Goal: Find specific page/section: Find specific page/section

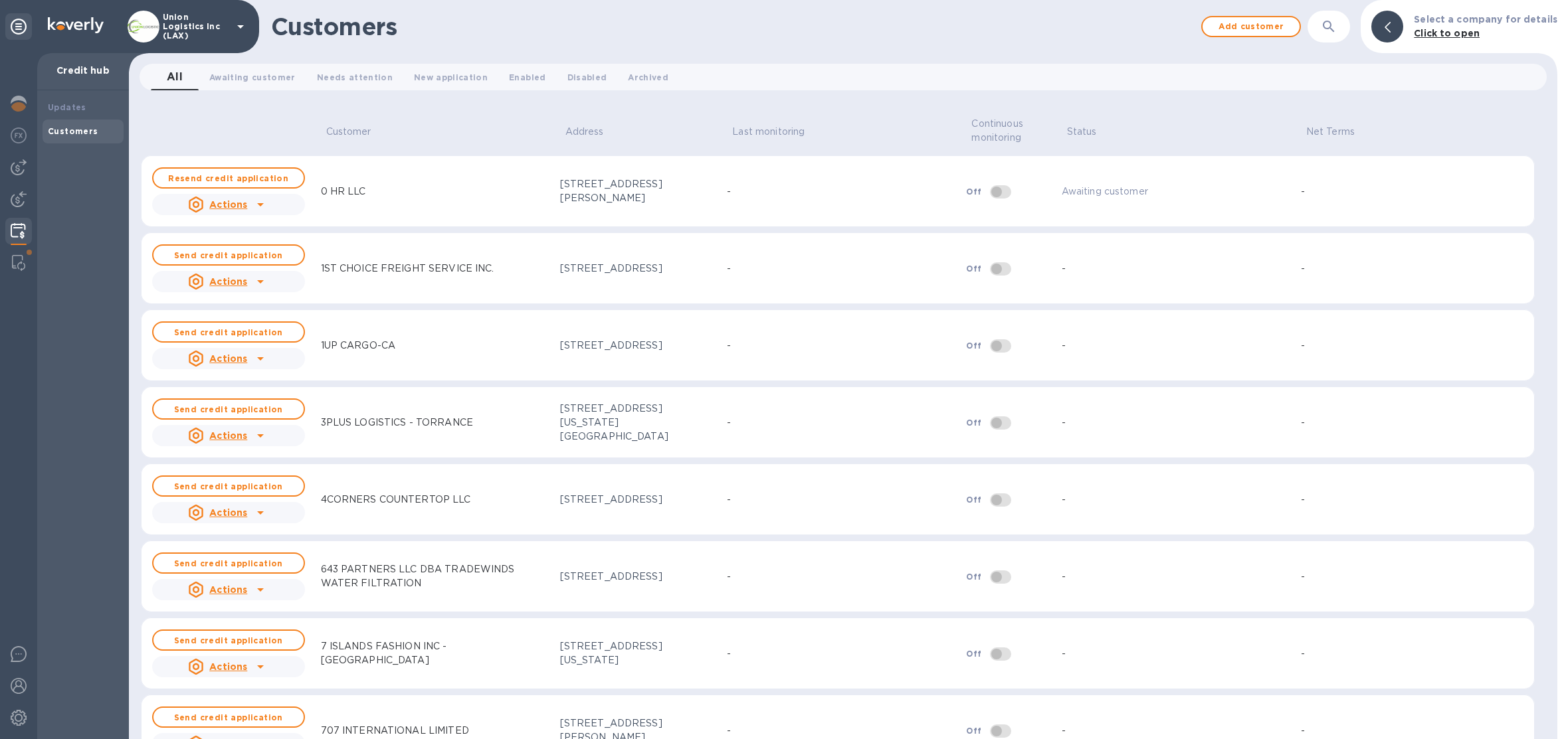
click at [183, 27] on p "Union Logistics Inc (LAX)" at bounding box center [196, 26] width 67 height 27
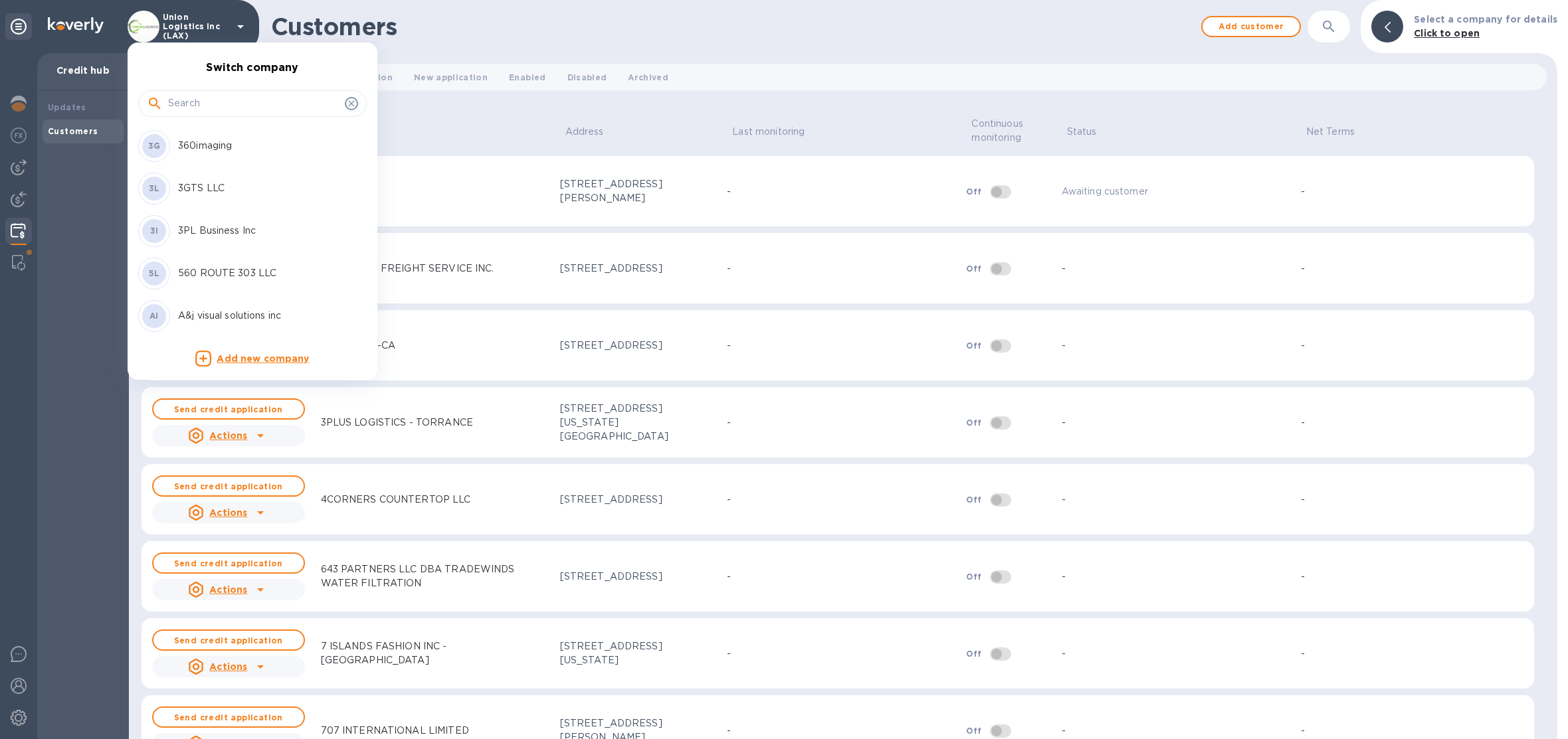
click at [218, 104] on input "text" at bounding box center [254, 103] width 172 height 20
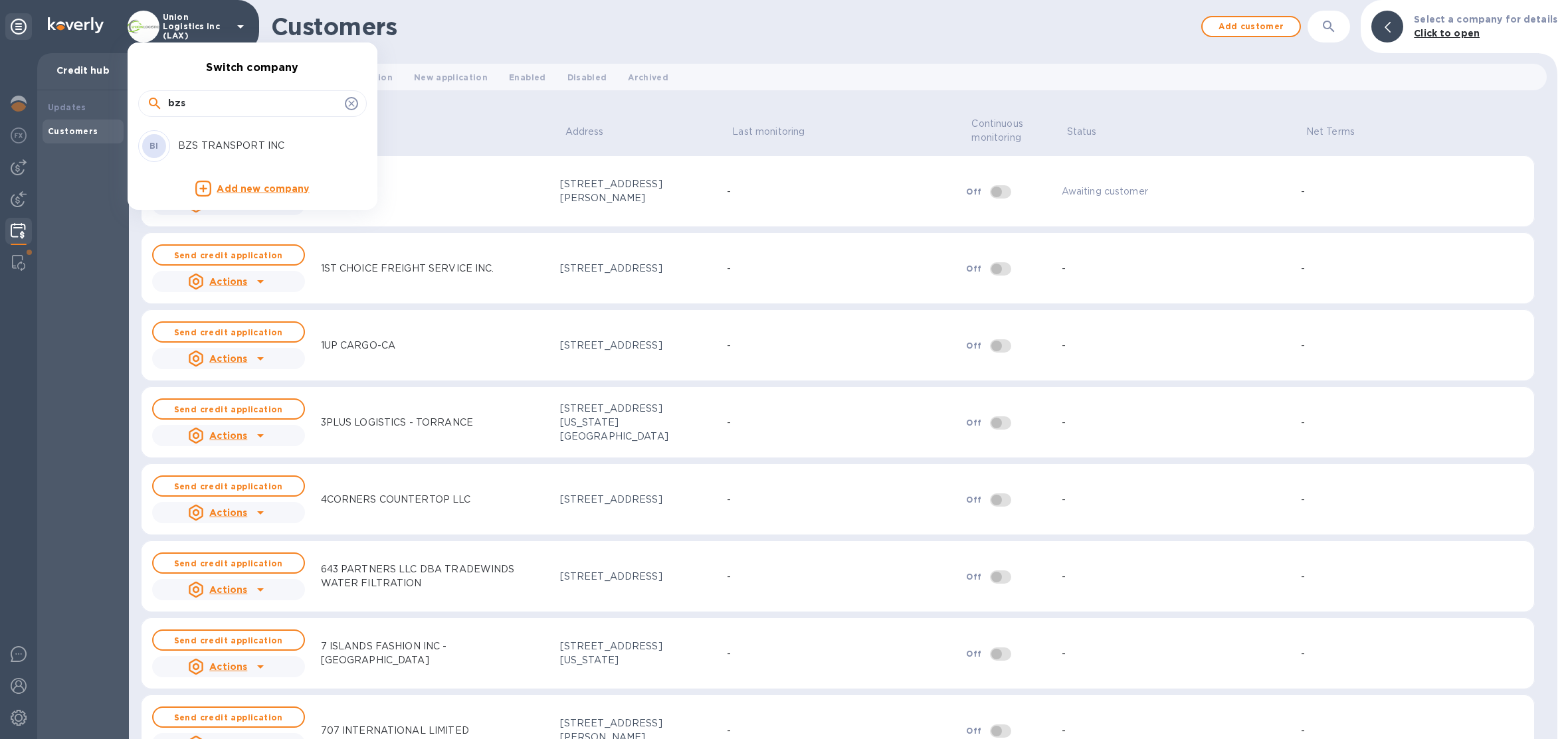
type input "bzs"
click at [241, 151] on p "BZS TRANSPORT INC" at bounding box center [262, 146] width 168 height 14
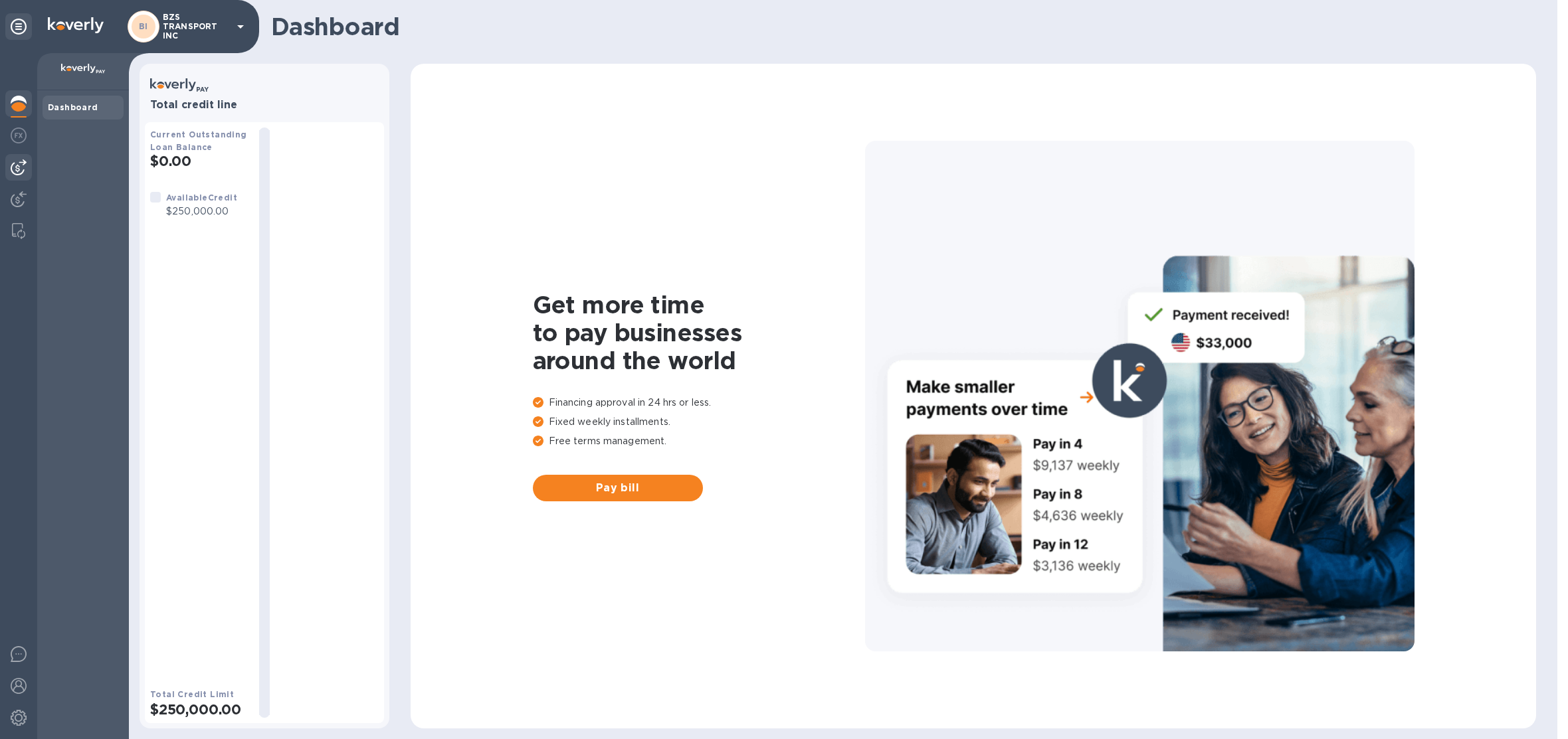
click at [22, 166] on img at bounding box center [18, 167] width 16 height 16
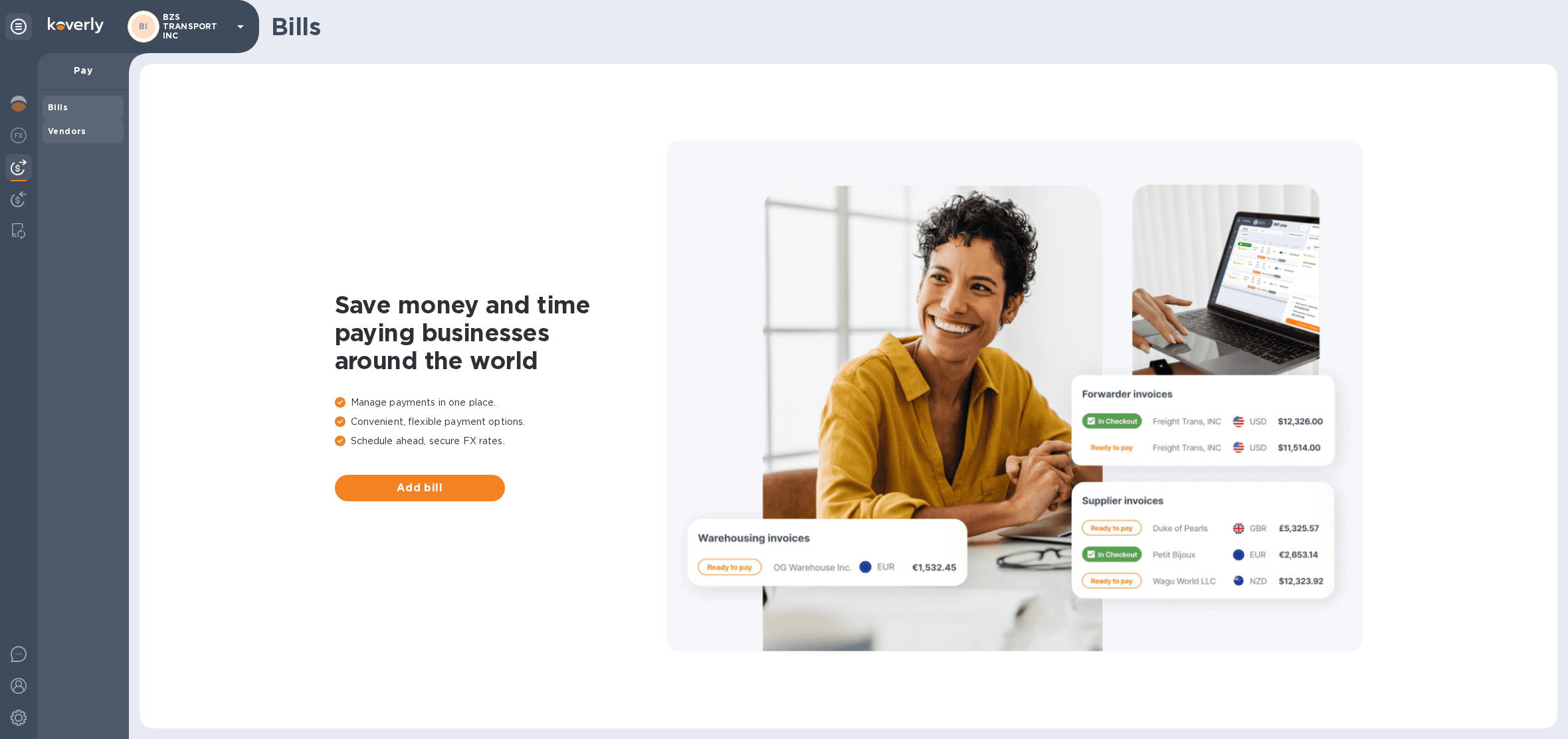
click at [73, 136] on span "Vendors" at bounding box center [67, 132] width 38 height 13
